Goal: Task Accomplishment & Management: Manage account settings

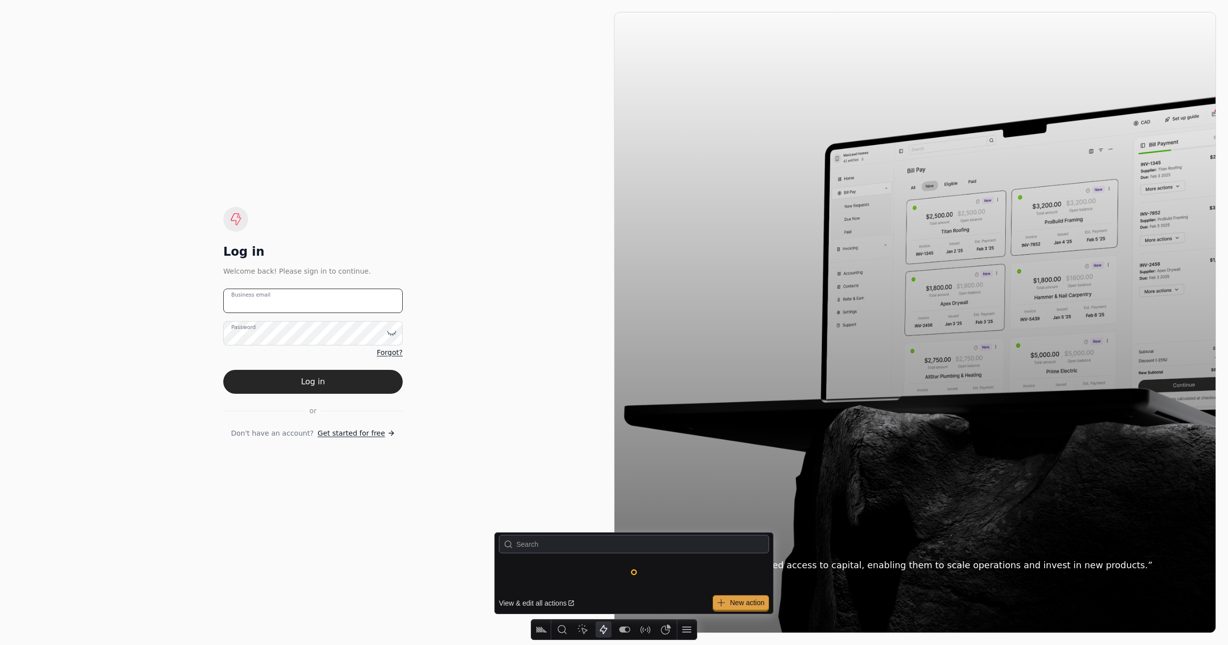
click at [313, 298] on email "Business email" at bounding box center [312, 300] width 179 height 24
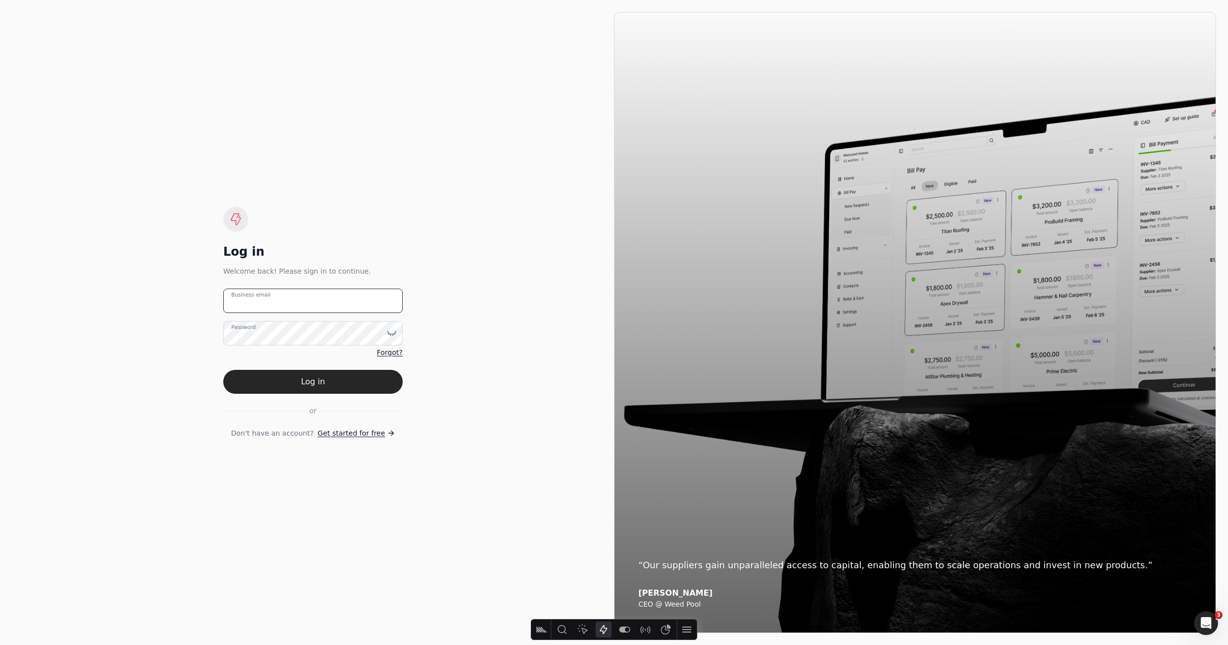
type email "[EMAIL_ADDRESS][DOMAIN_NAME]"
click at [376, 371] on button "Log in" at bounding box center [312, 382] width 179 height 24
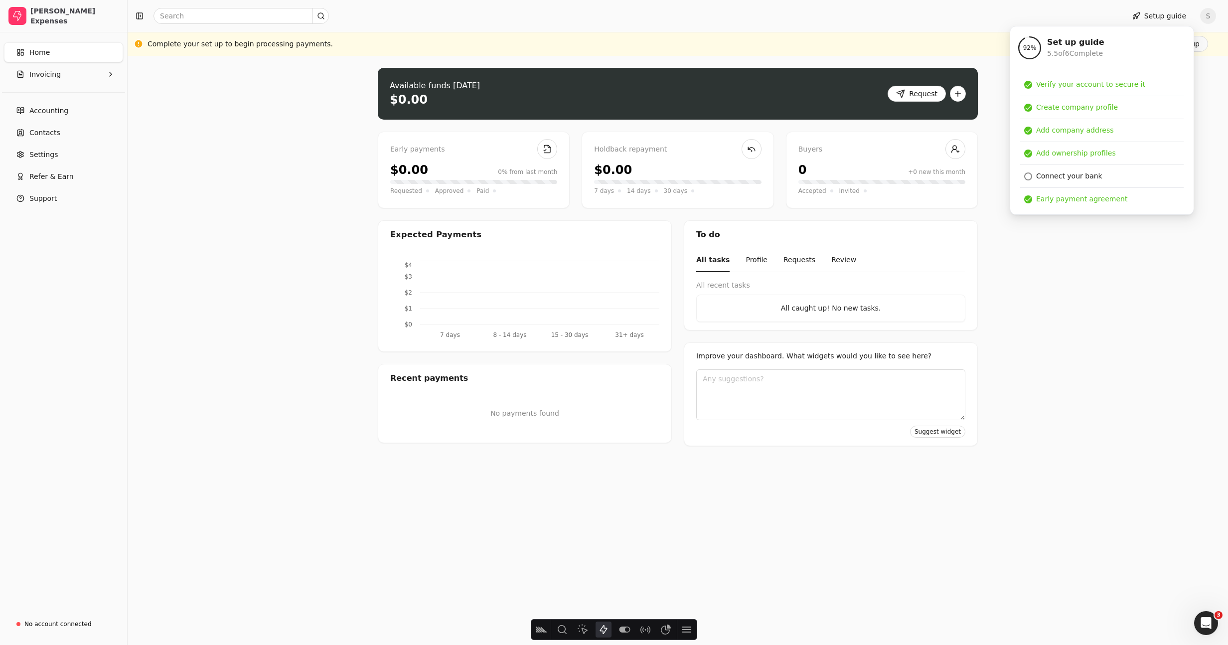
click at [303, 152] on div "Upload file: Drag your invoice here to upload or browse for files Available fun…" at bounding box center [678, 350] width 1100 height 589
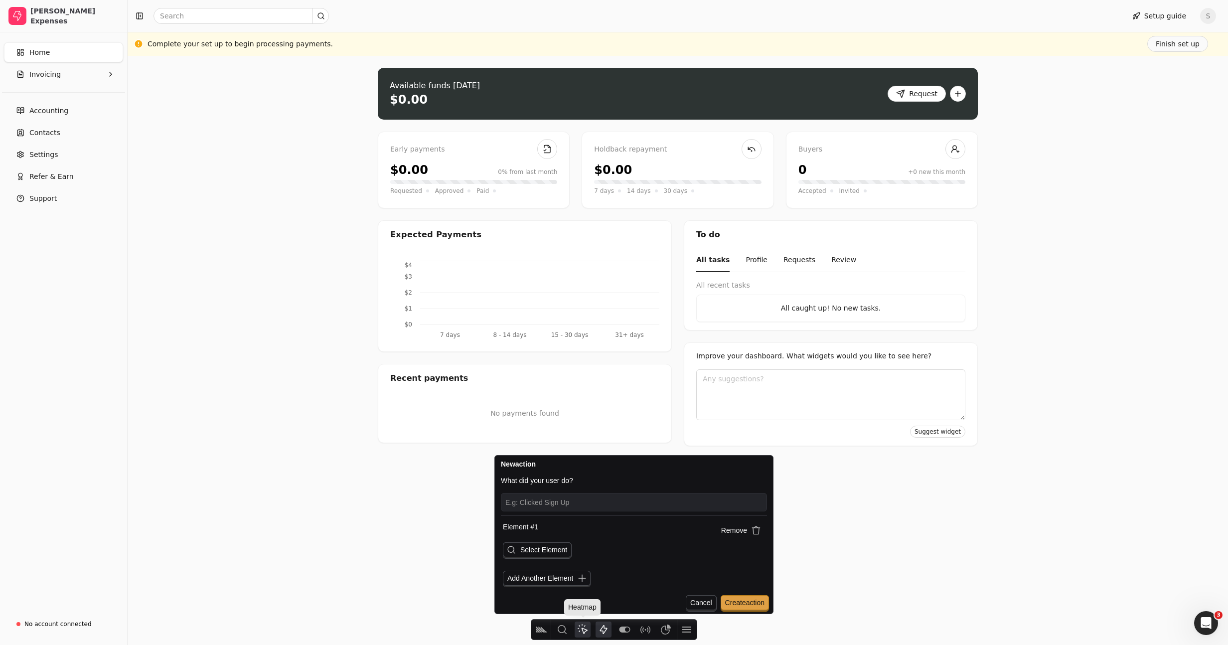
click at [585, 629] on icon "Heatmap" at bounding box center [582, 629] width 10 height 10
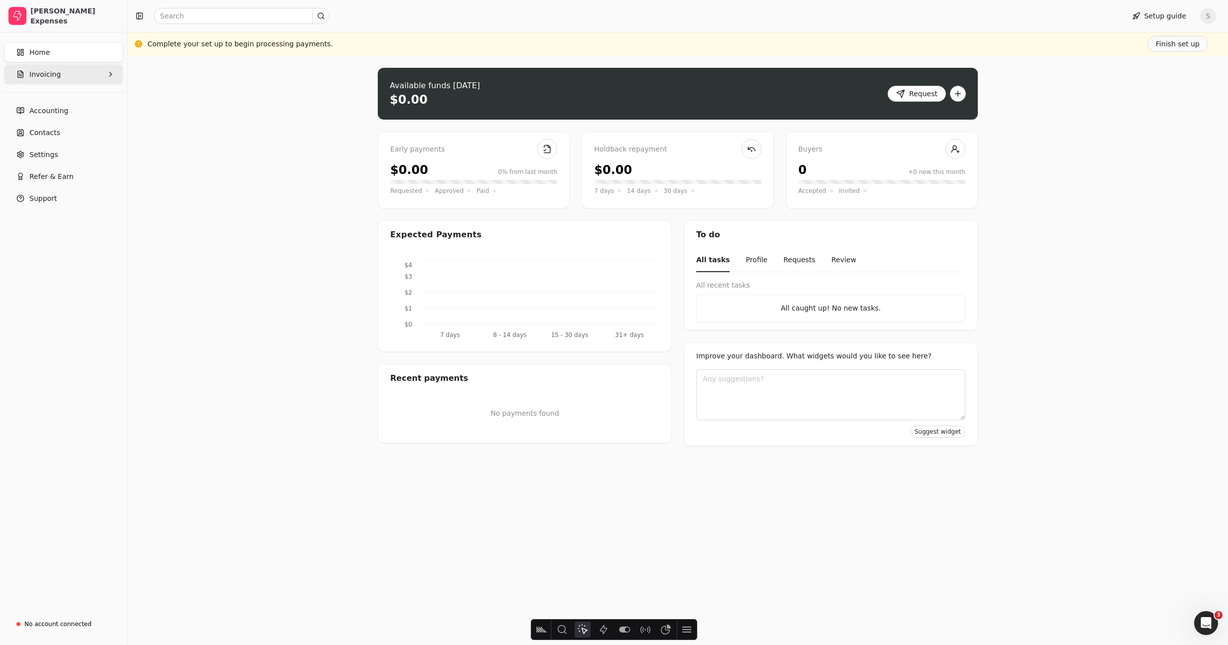
click at [110, 74] on icon "button" at bounding box center [111, 74] width 8 height 8
click at [226, 116] on div "Upload file: Drag your invoice here to upload or browse for files Available fun…" at bounding box center [678, 350] width 1100 height 589
click at [1205, 4] on div "Setup guide S" at bounding box center [678, 16] width 1100 height 32
click at [1206, 10] on span "S" at bounding box center [1208, 16] width 16 height 16
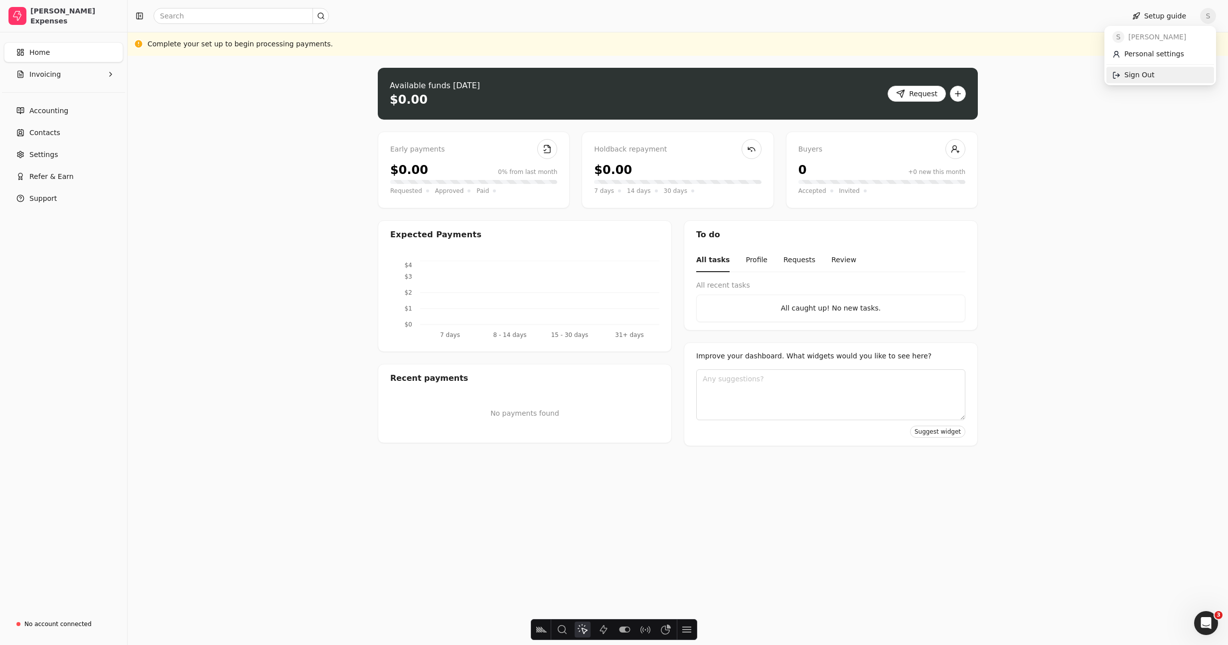
click at [1147, 71] on span "Sign Out" at bounding box center [1139, 75] width 30 height 10
type input "[URL][DOMAIN_NAME]"
